Goal: Task Accomplishment & Management: Complete application form

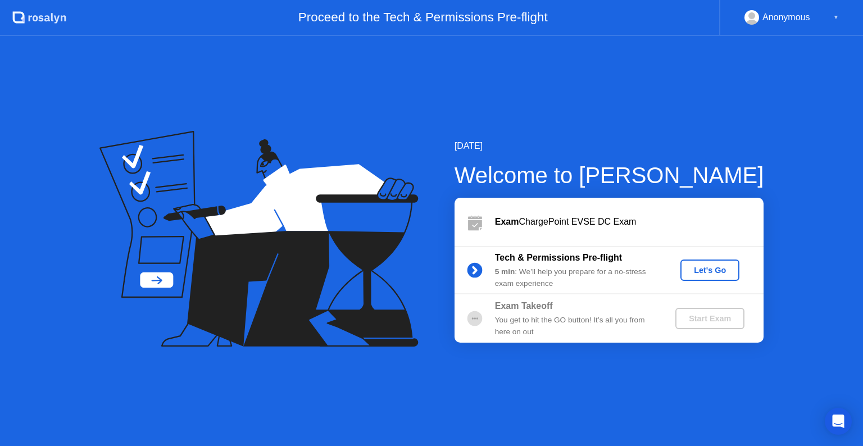
click at [726, 275] on div "Let's Go" at bounding box center [710, 270] width 50 height 9
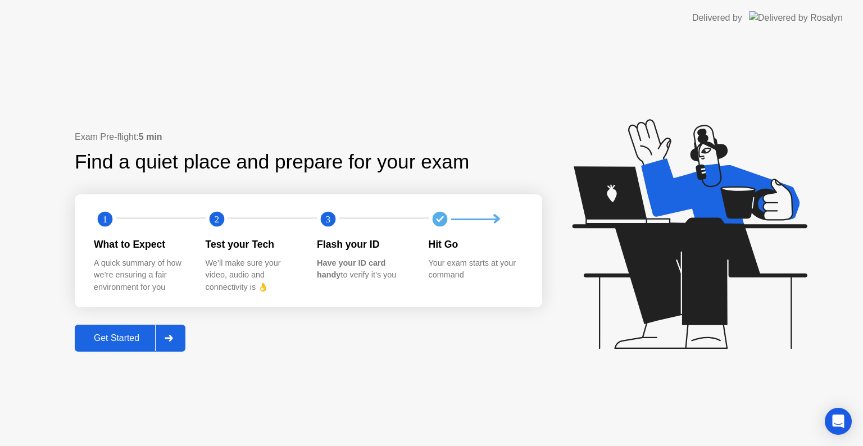
click at [138, 330] on button "Get Started" at bounding box center [130, 338] width 111 height 27
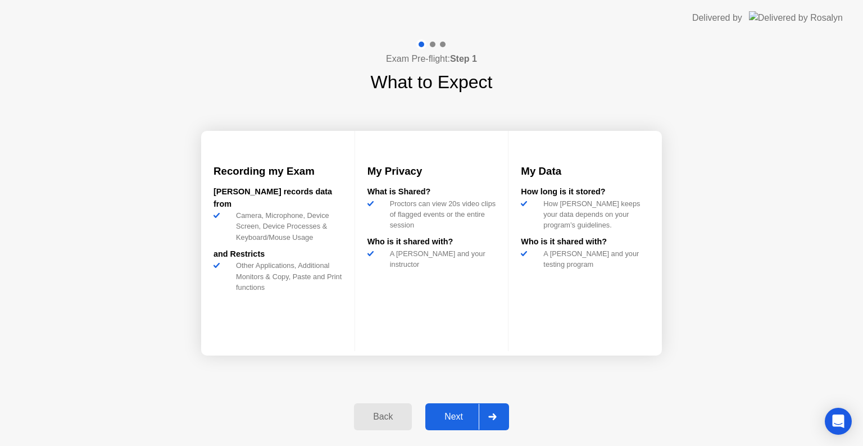
click at [458, 404] on button "Next" at bounding box center [467, 416] width 84 height 27
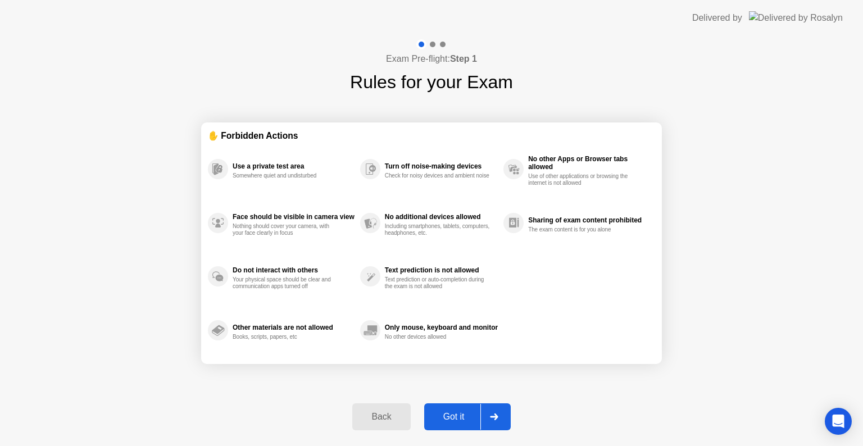
click at [458, 404] on button "Got it" at bounding box center [467, 416] width 86 height 27
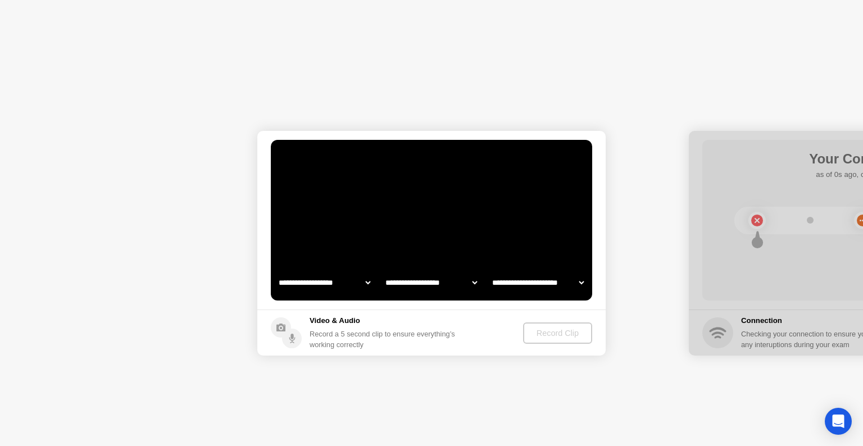
select select "**********"
select select "*******"
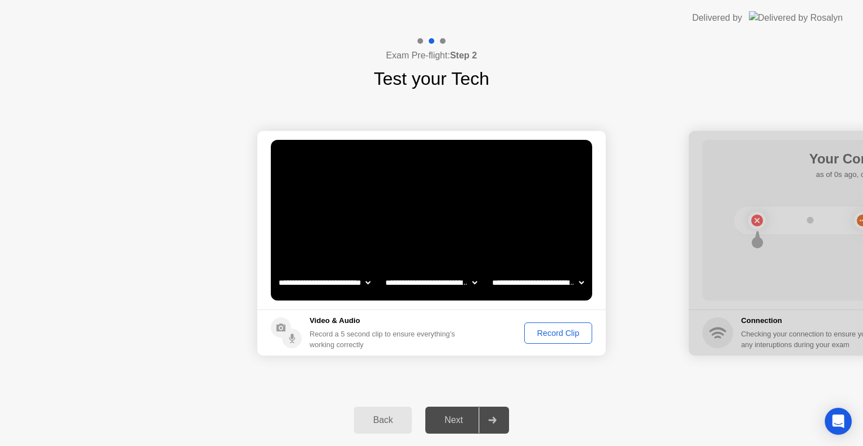
click at [548, 338] on div "Record Clip" at bounding box center [558, 333] width 60 height 9
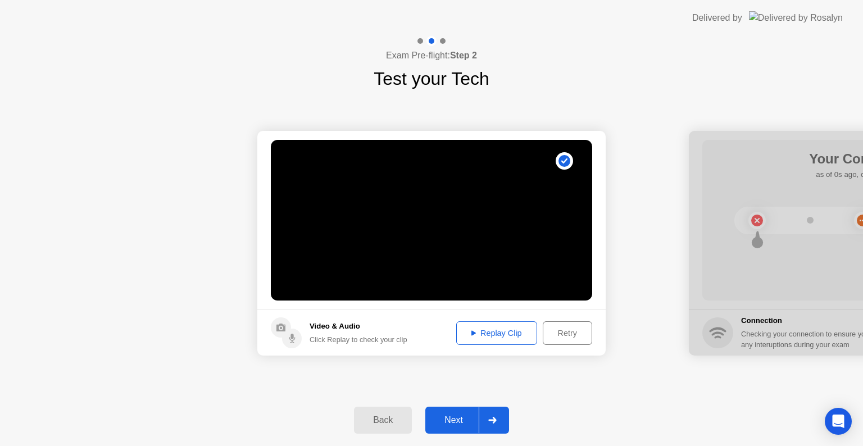
click at [484, 410] on div at bounding box center [492, 420] width 27 height 26
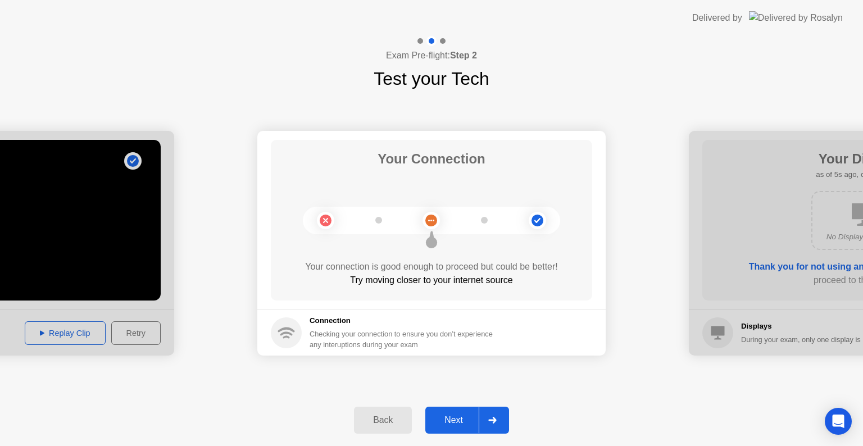
click at [456, 411] on button "Next" at bounding box center [467, 420] width 84 height 27
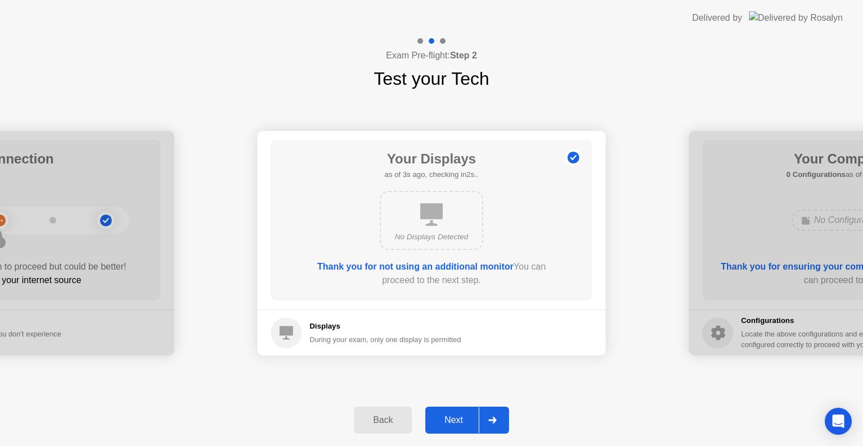
click at [456, 411] on button "Next" at bounding box center [467, 420] width 84 height 27
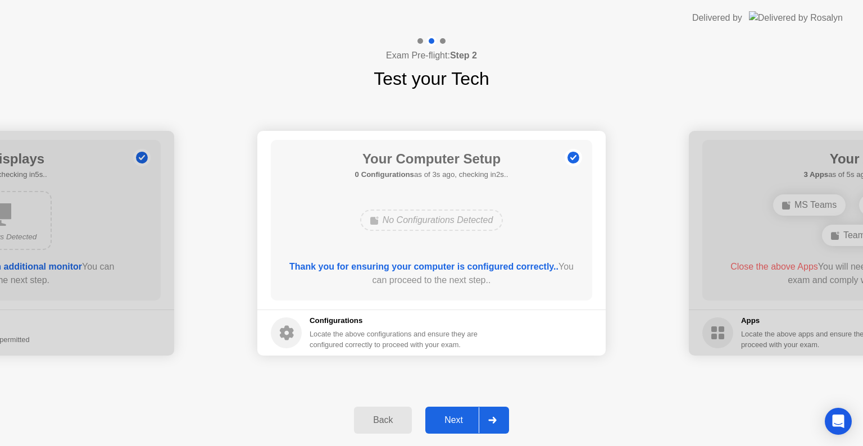
click at [436, 425] on div "Next" at bounding box center [454, 420] width 50 height 10
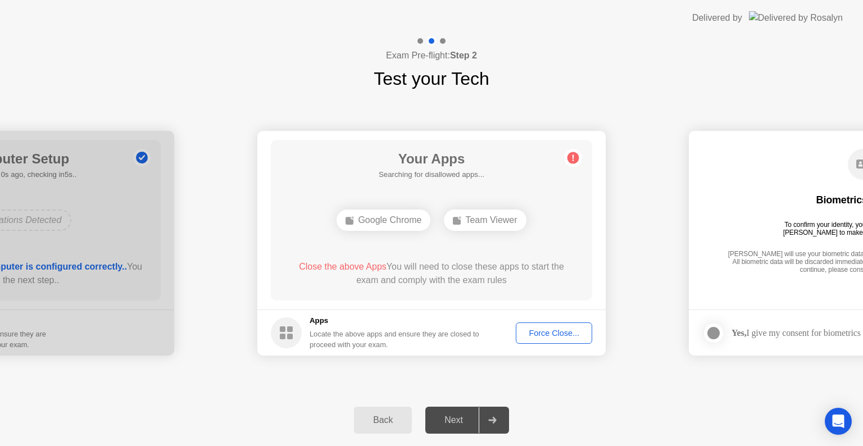
click at [566, 329] on div "Force Close..." at bounding box center [554, 333] width 69 height 9
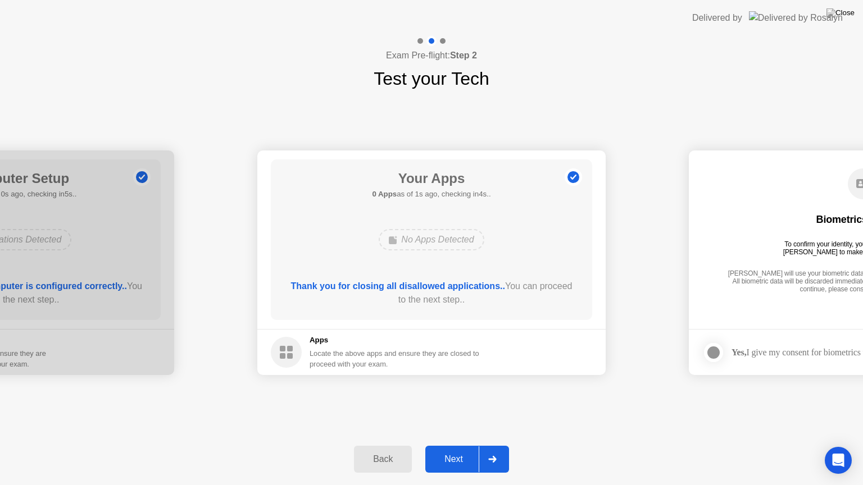
click at [452, 445] on div "Next" at bounding box center [454, 459] width 50 height 10
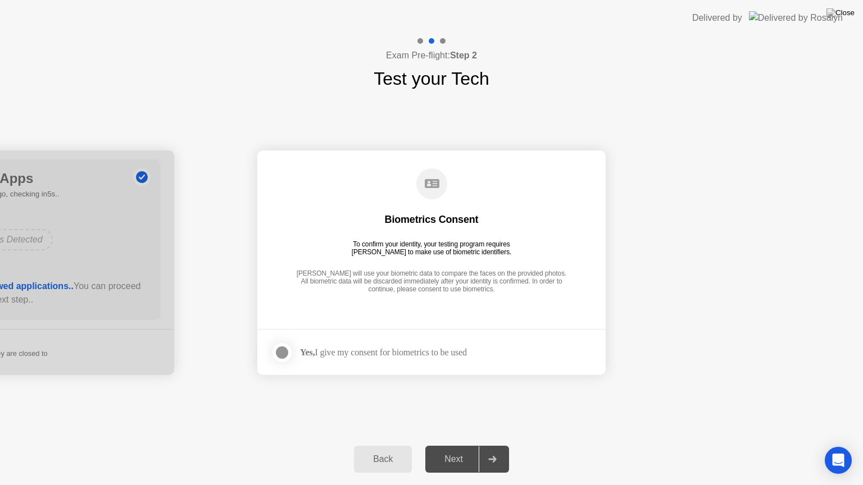
click at [354, 349] on div "Yes, I give my consent for biometrics to be used" at bounding box center [383, 352] width 167 height 11
click at [287, 354] on div at bounding box center [281, 352] width 13 height 13
click at [462, 445] on div "Next" at bounding box center [454, 459] width 50 height 10
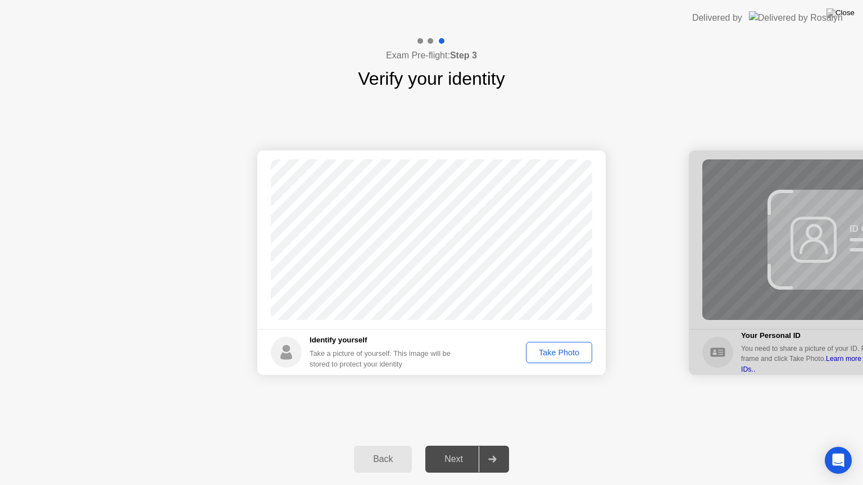
click at [554, 348] on div "Take Photo" at bounding box center [559, 352] width 58 height 9
click at [456, 445] on div "Next" at bounding box center [454, 459] width 50 height 10
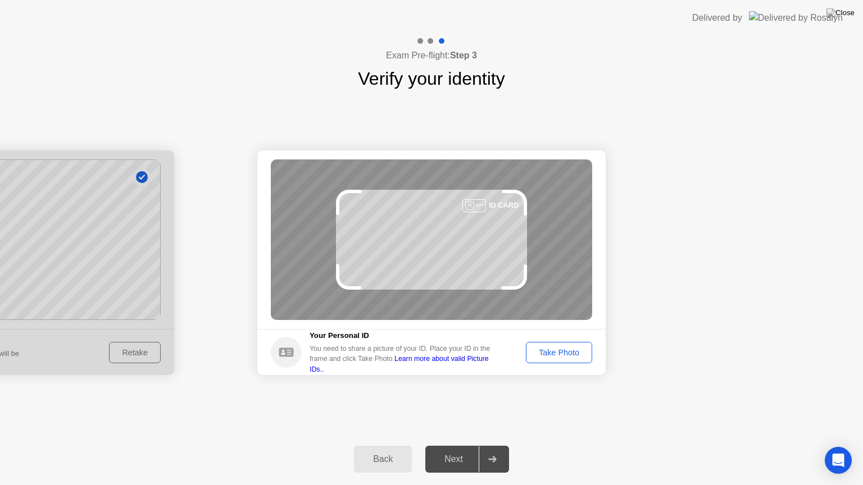
click at [544, 349] on div "Take Photo" at bounding box center [559, 352] width 58 height 9
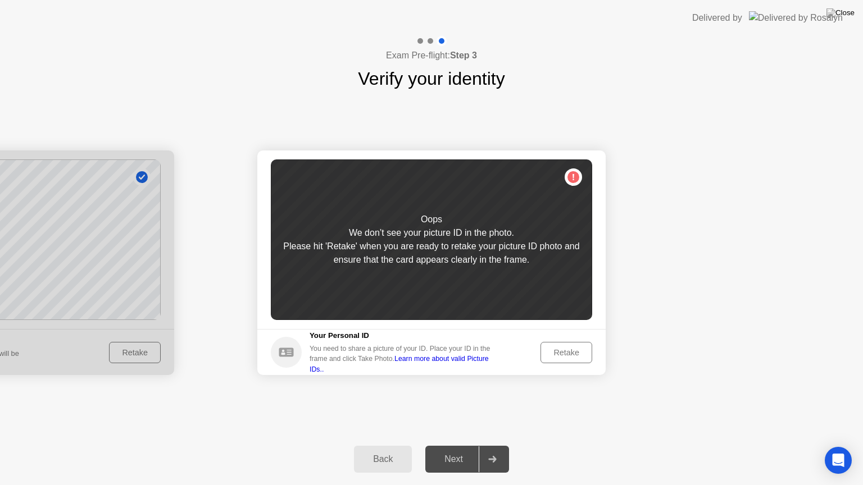
click at [544, 349] on div "Retake" at bounding box center [566, 352] width 44 height 9
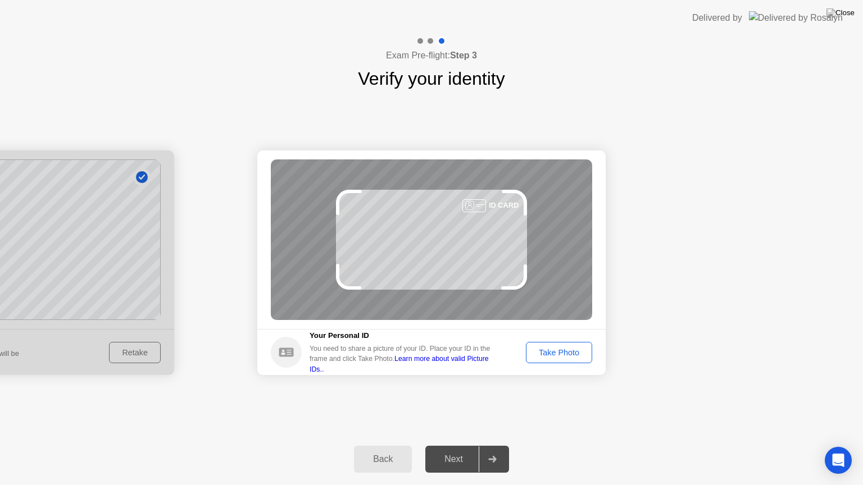
click at [544, 349] on div "Take Photo" at bounding box center [559, 352] width 58 height 9
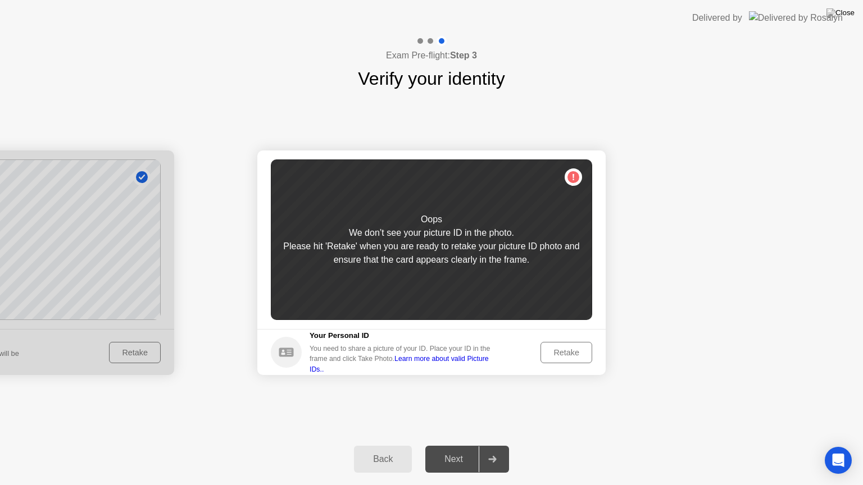
click at [544, 349] on div "Retake" at bounding box center [566, 352] width 44 height 9
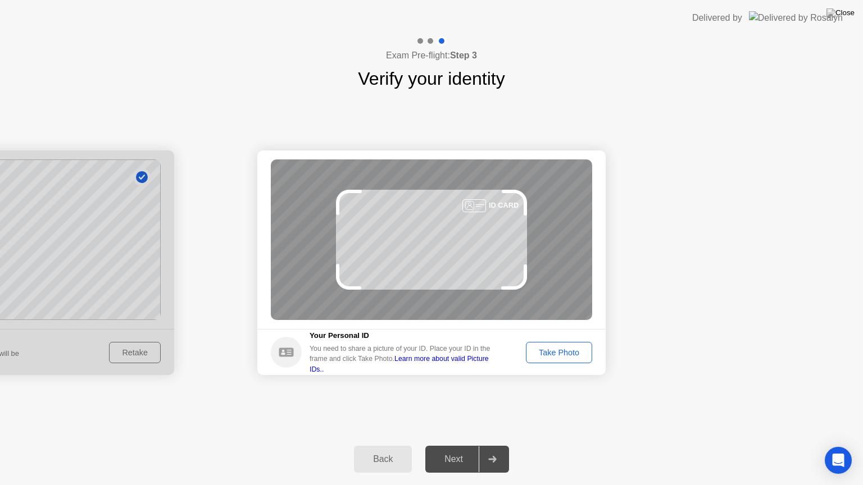
click at [544, 349] on div "Take Photo" at bounding box center [559, 352] width 58 height 9
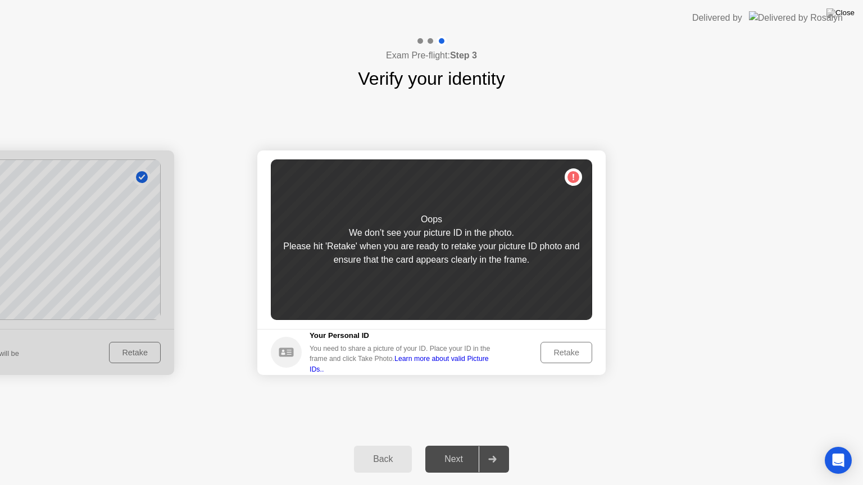
click at [544, 349] on div "Retake" at bounding box center [566, 352] width 44 height 9
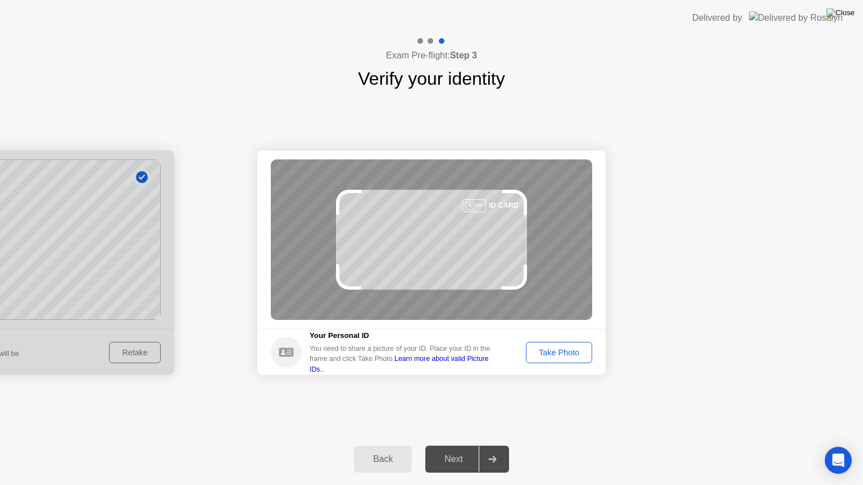
click at [849, 12] on img at bounding box center [840, 12] width 28 height 9
